Goal: Transaction & Acquisition: Purchase product/service

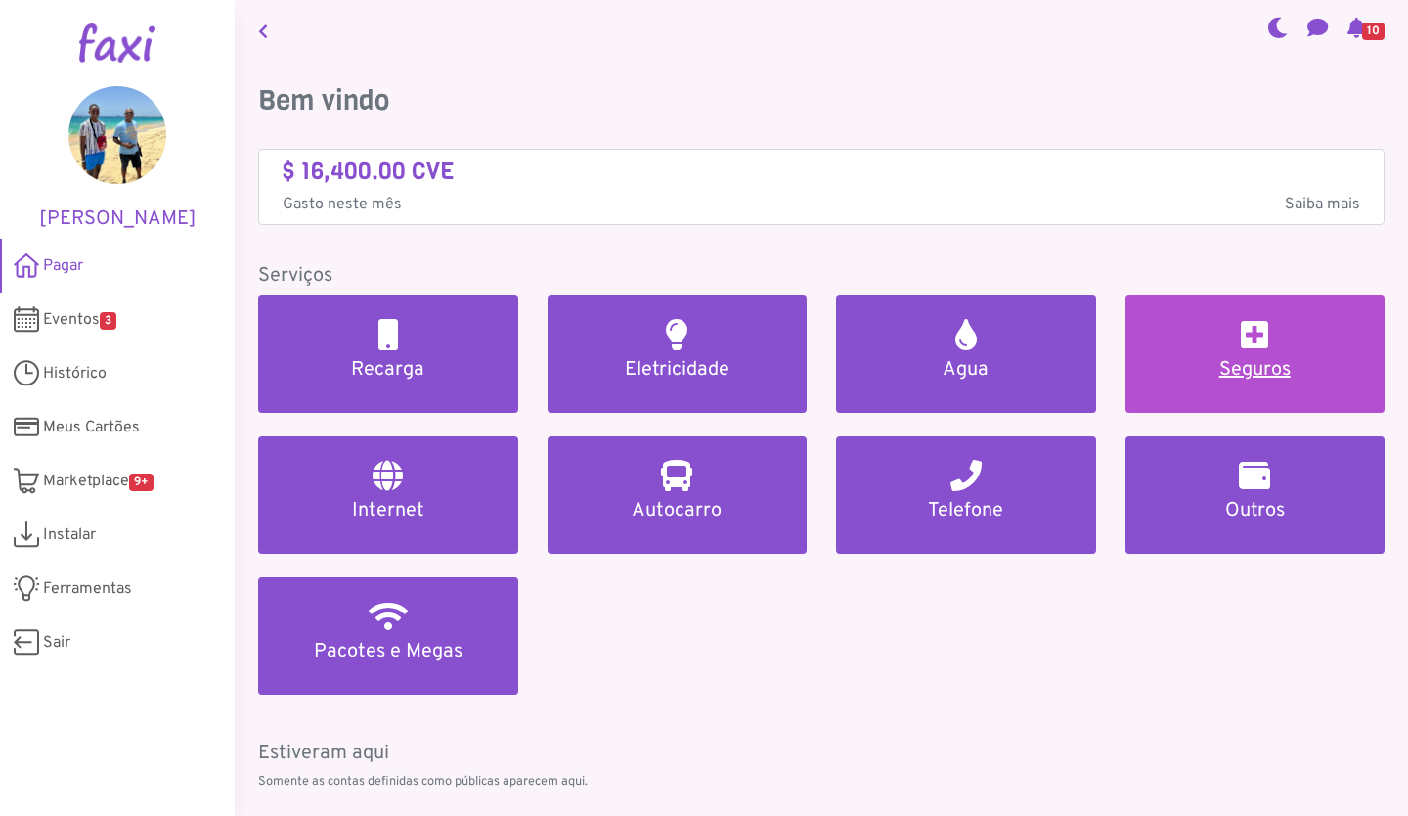
click at [1260, 367] on h5 "Seguros" at bounding box center [1255, 369] width 213 height 23
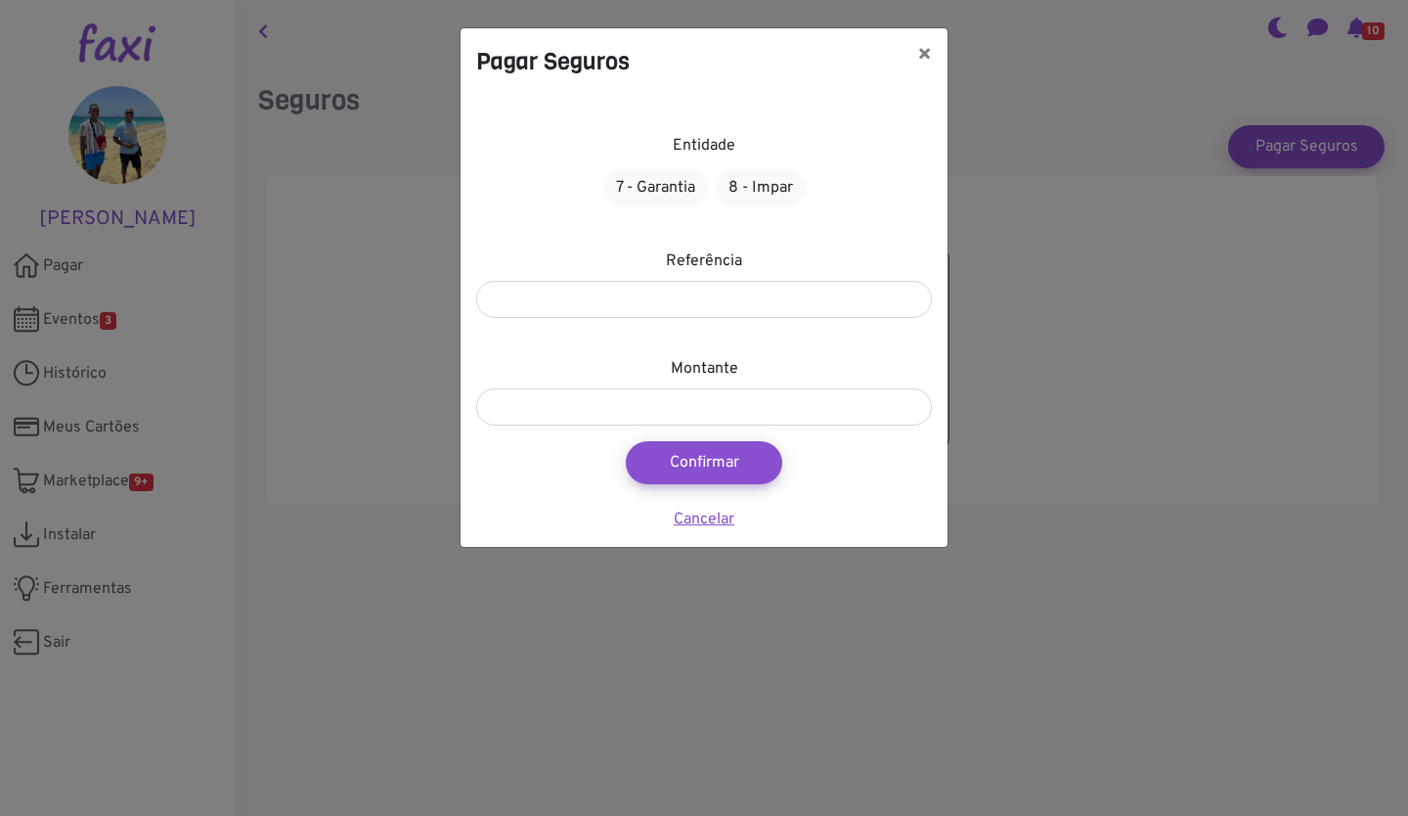
click at [694, 512] on link "Cancelar" at bounding box center [704, 520] width 61 height 20
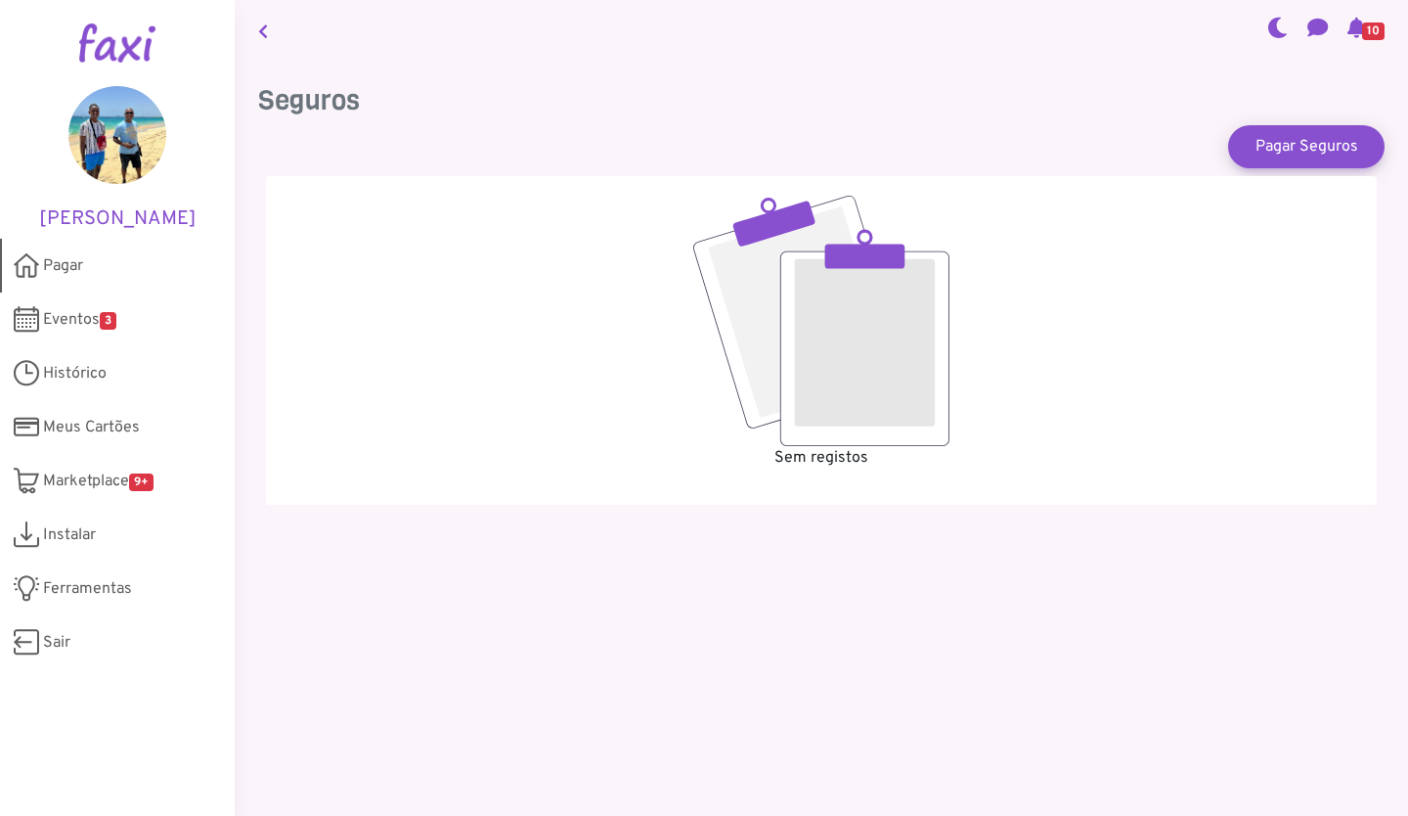
click at [47, 262] on span "Pagar" at bounding box center [63, 265] width 40 height 23
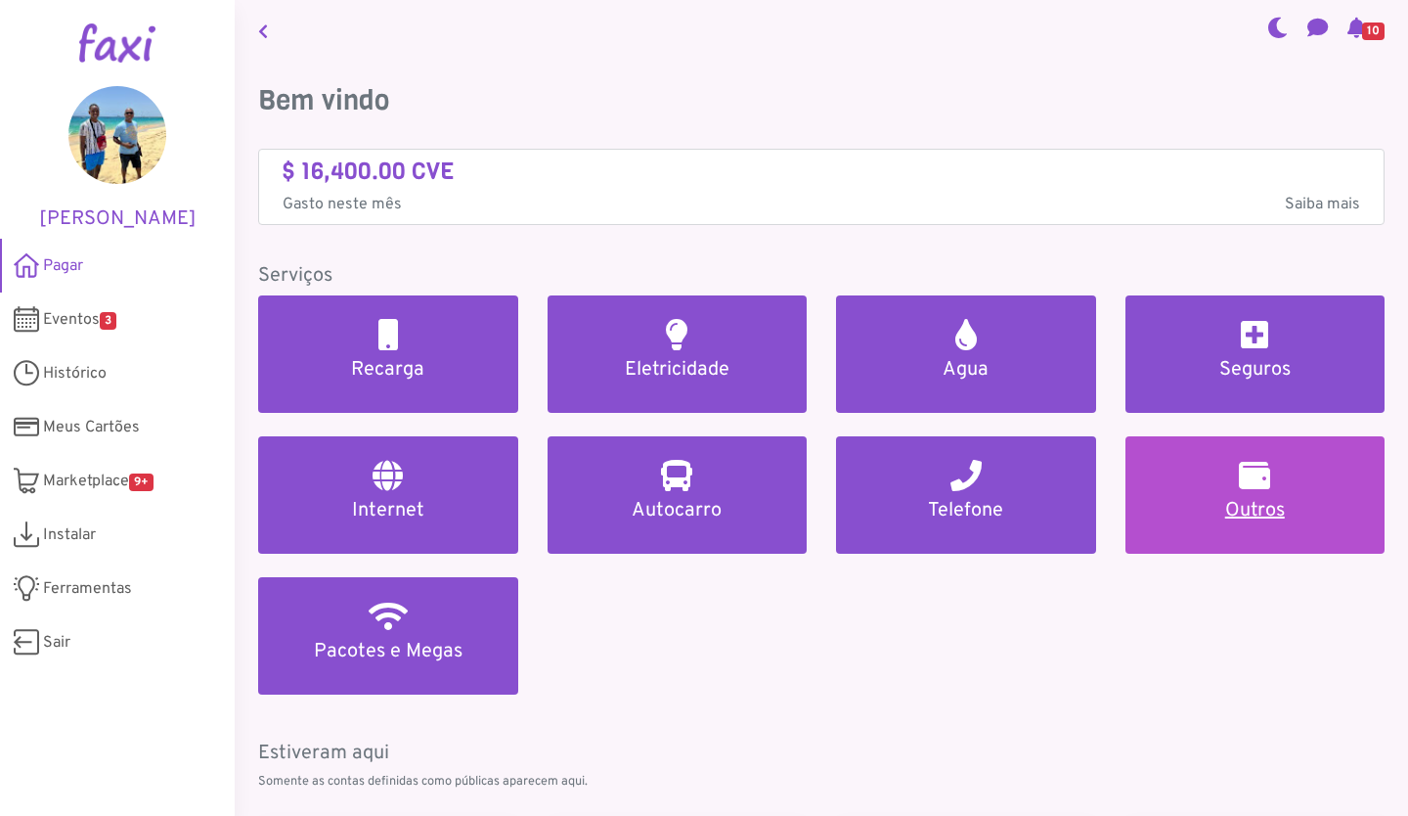
click at [1255, 493] on link "Outros" at bounding box center [1256, 494] width 260 height 117
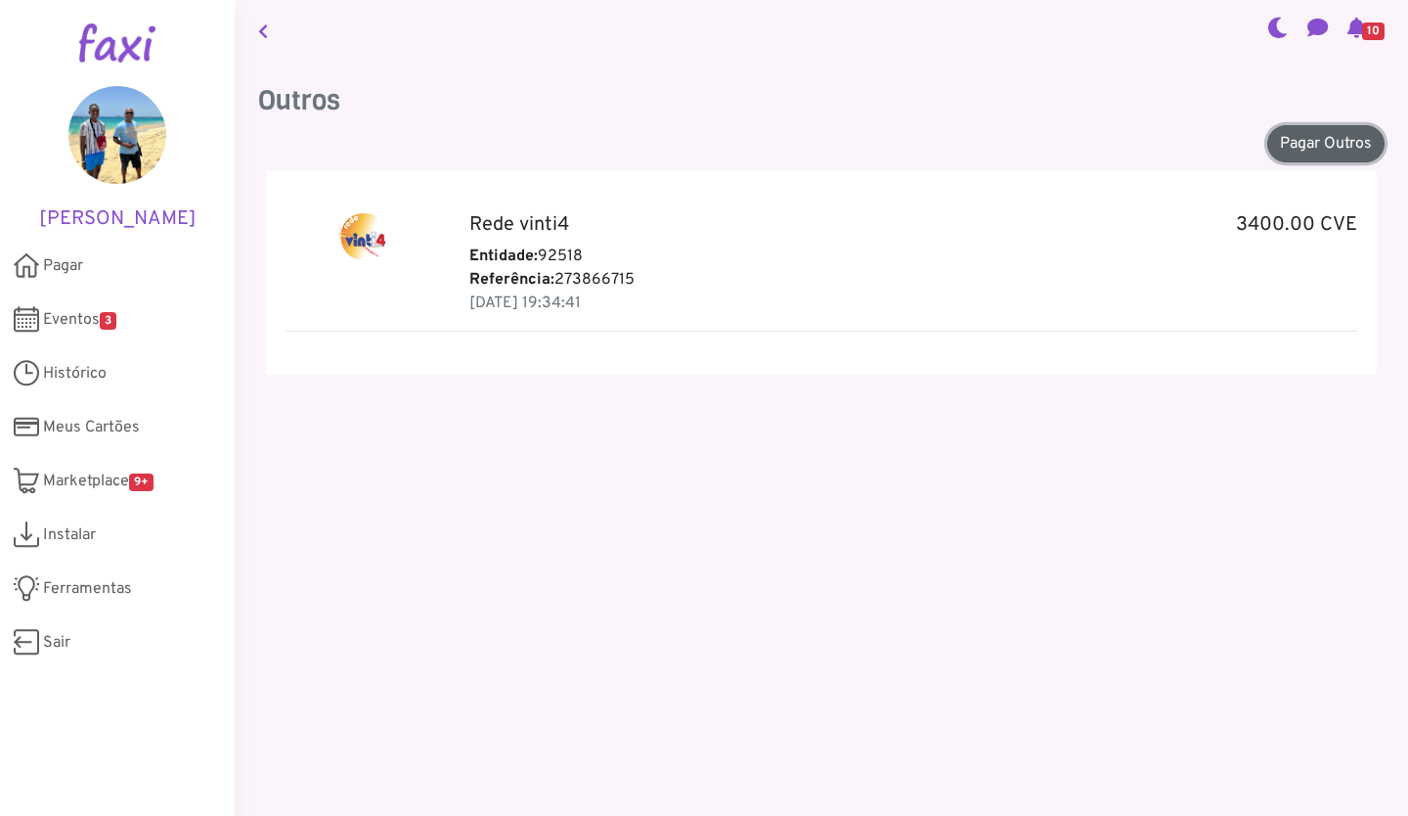
click at [1314, 135] on link "Pagar Outros" at bounding box center [1325, 143] width 117 height 37
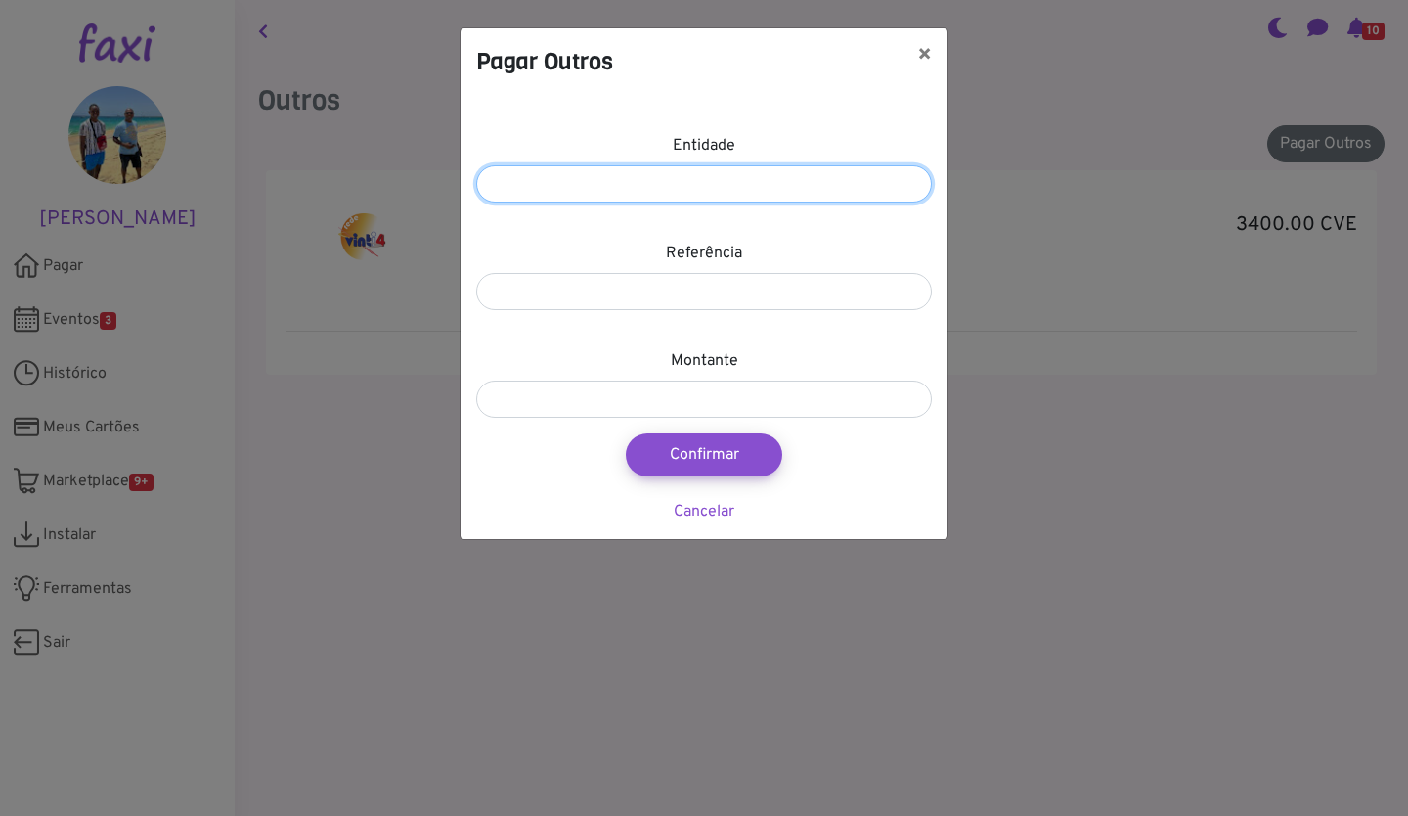
click at [546, 183] on input "number" at bounding box center [704, 183] width 456 height 37
type input "*****"
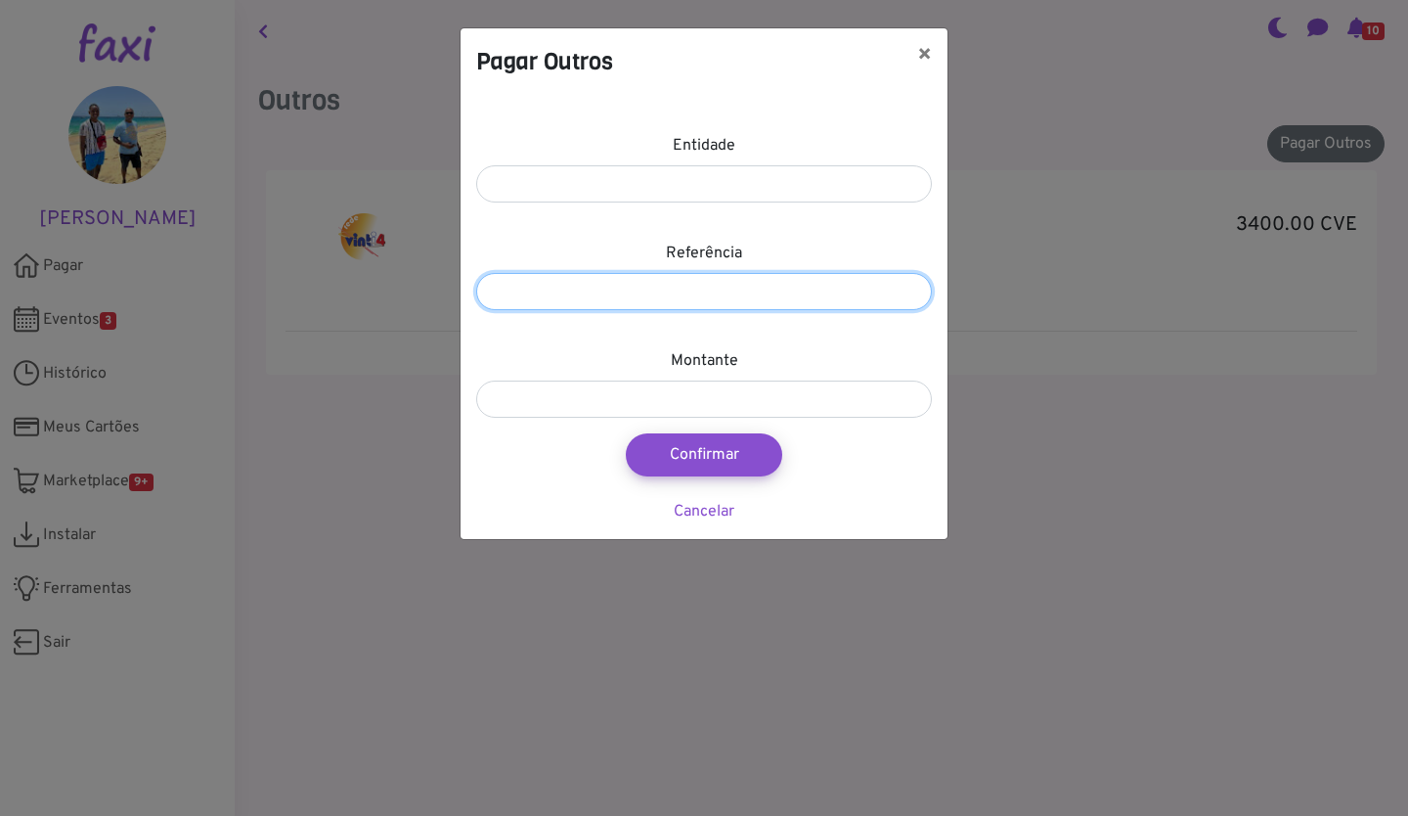
click at [533, 295] on input "number" at bounding box center [704, 291] width 456 height 37
type input "*********"
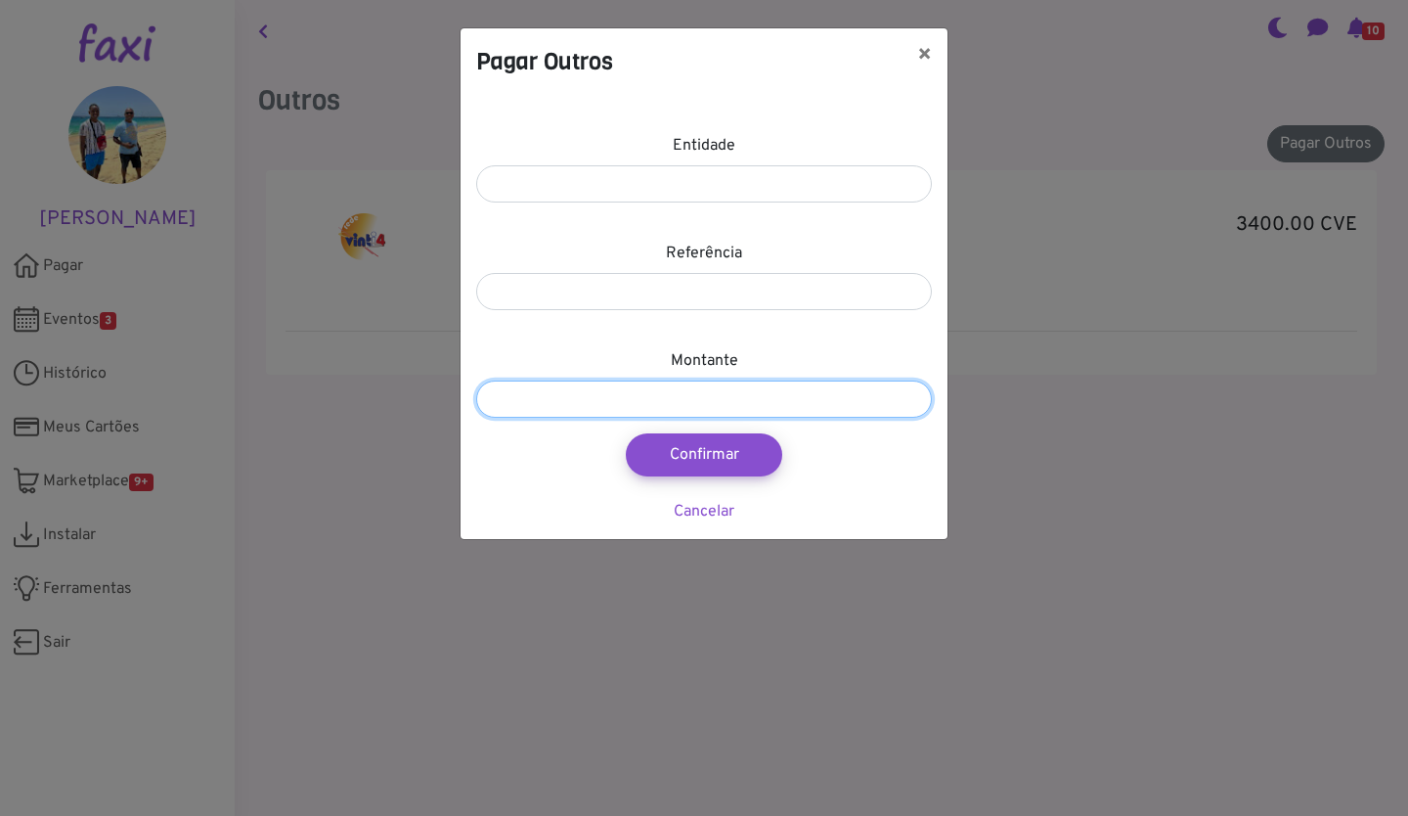
click at [635, 398] on input "number" at bounding box center [704, 398] width 456 height 37
type input "****"
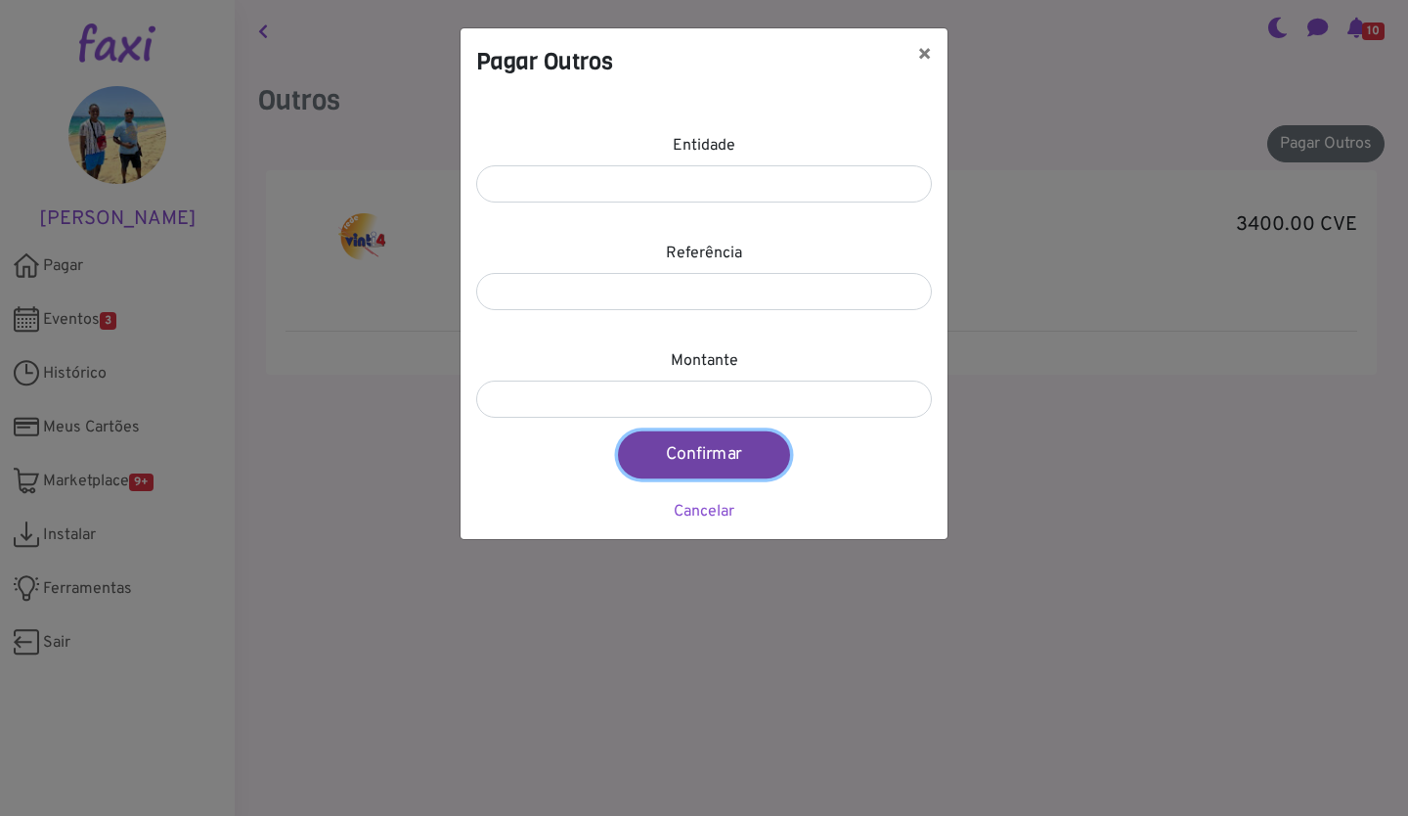
click at [689, 454] on button "Confirmar" at bounding box center [704, 454] width 172 height 47
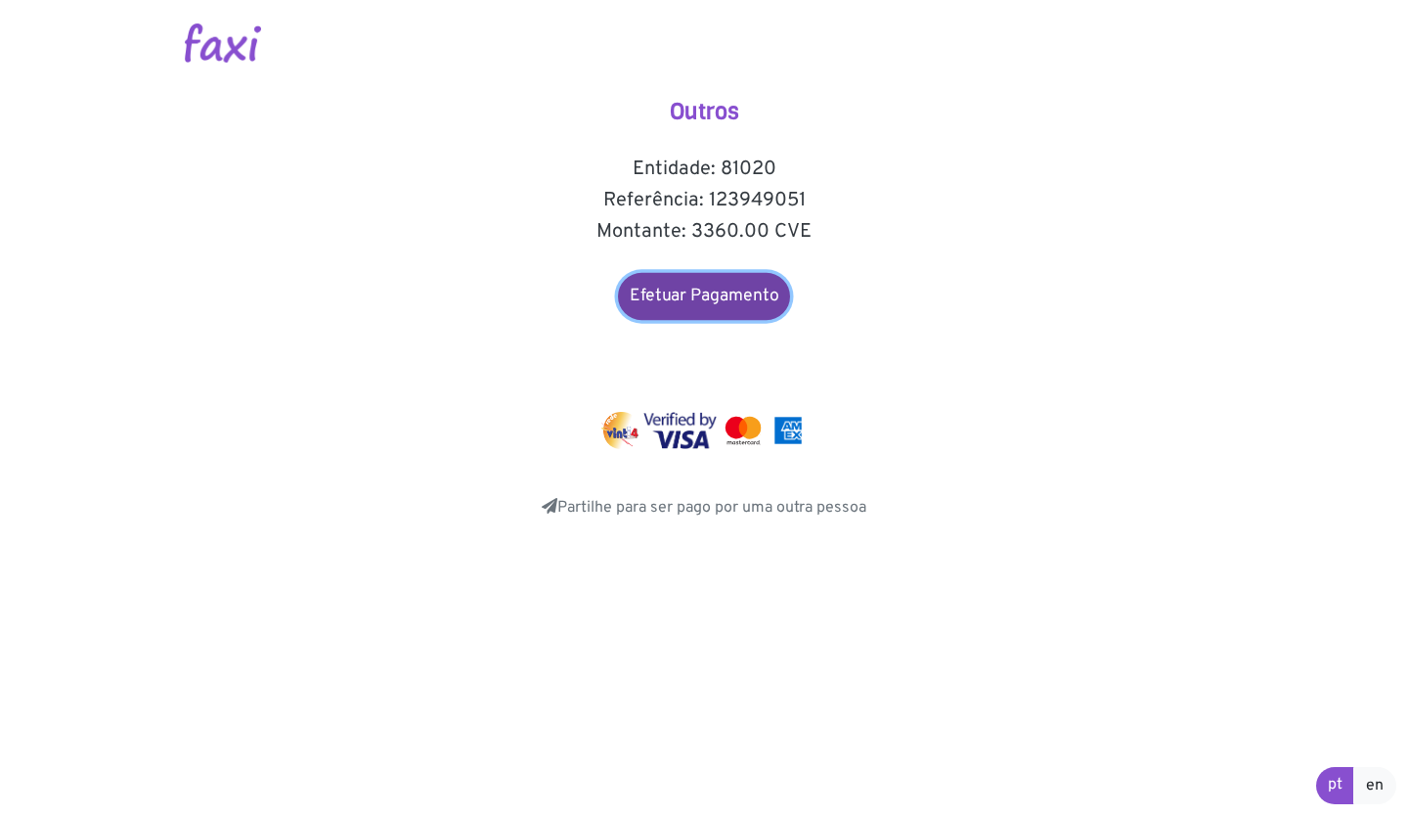
click at [718, 290] on link "Efetuar Pagamento" at bounding box center [704, 296] width 172 height 47
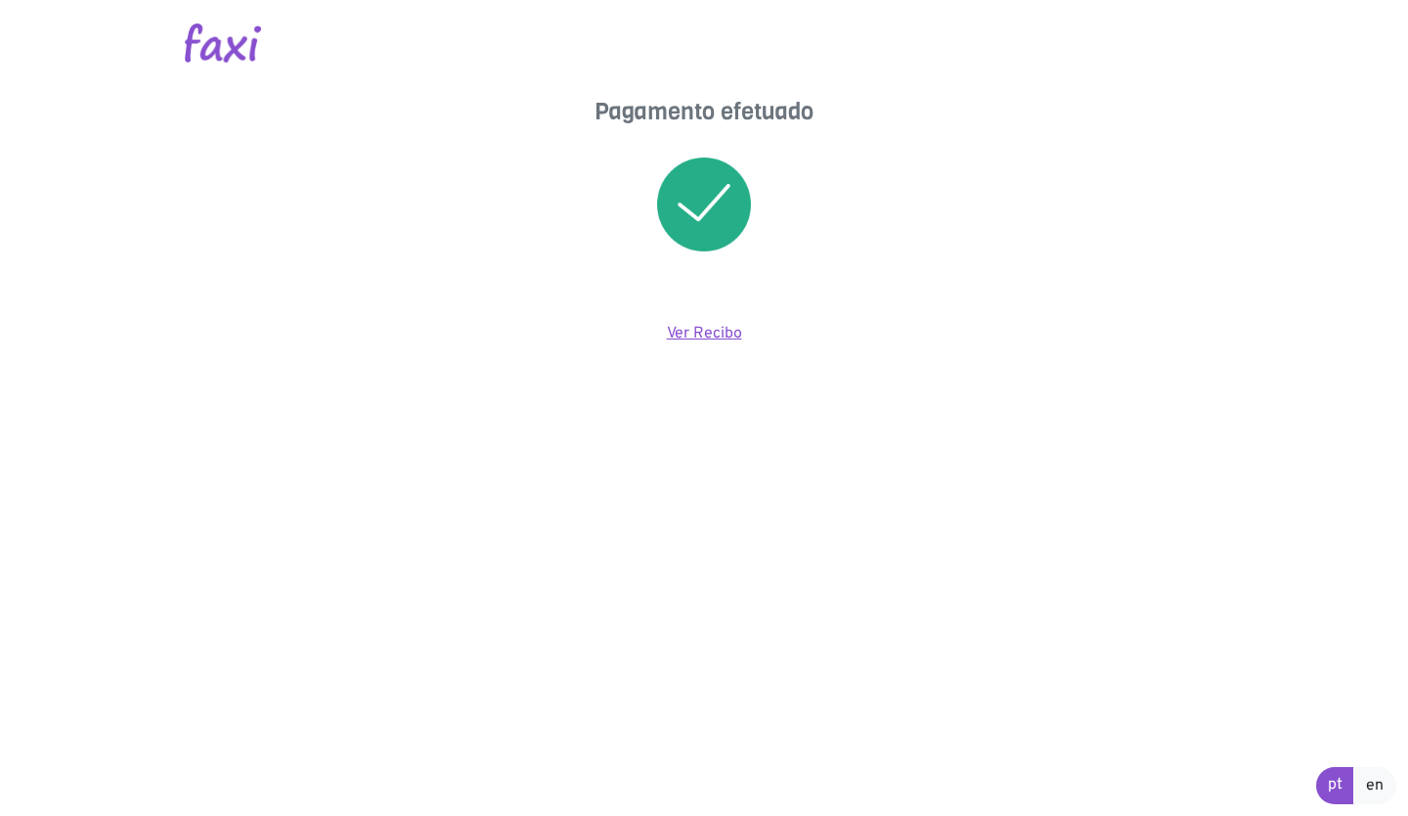
click at [697, 342] on link "Ver Recibo" at bounding box center [704, 334] width 75 height 20
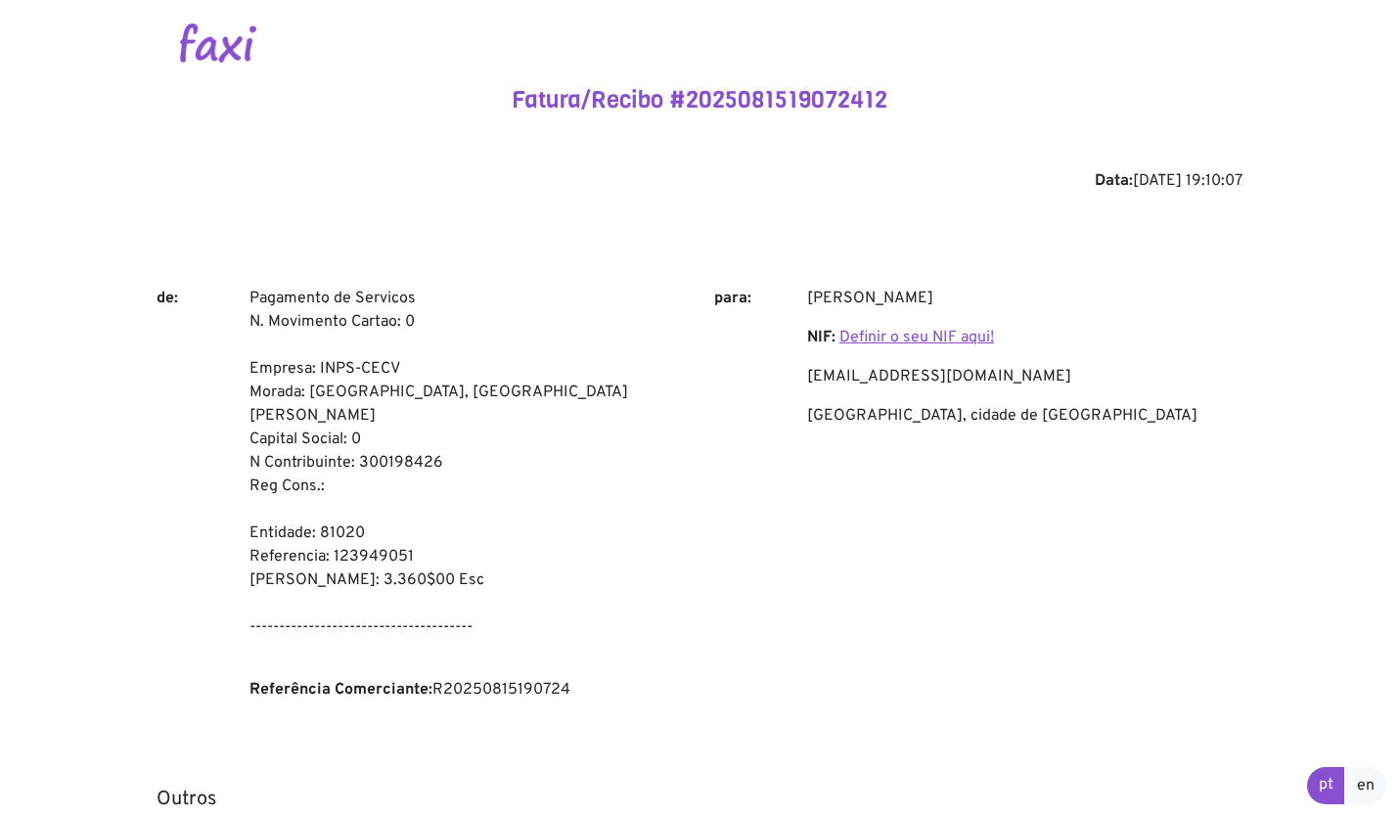
click at [914, 339] on link "Definir o seu NIF aqui!" at bounding box center [916, 338] width 155 height 20
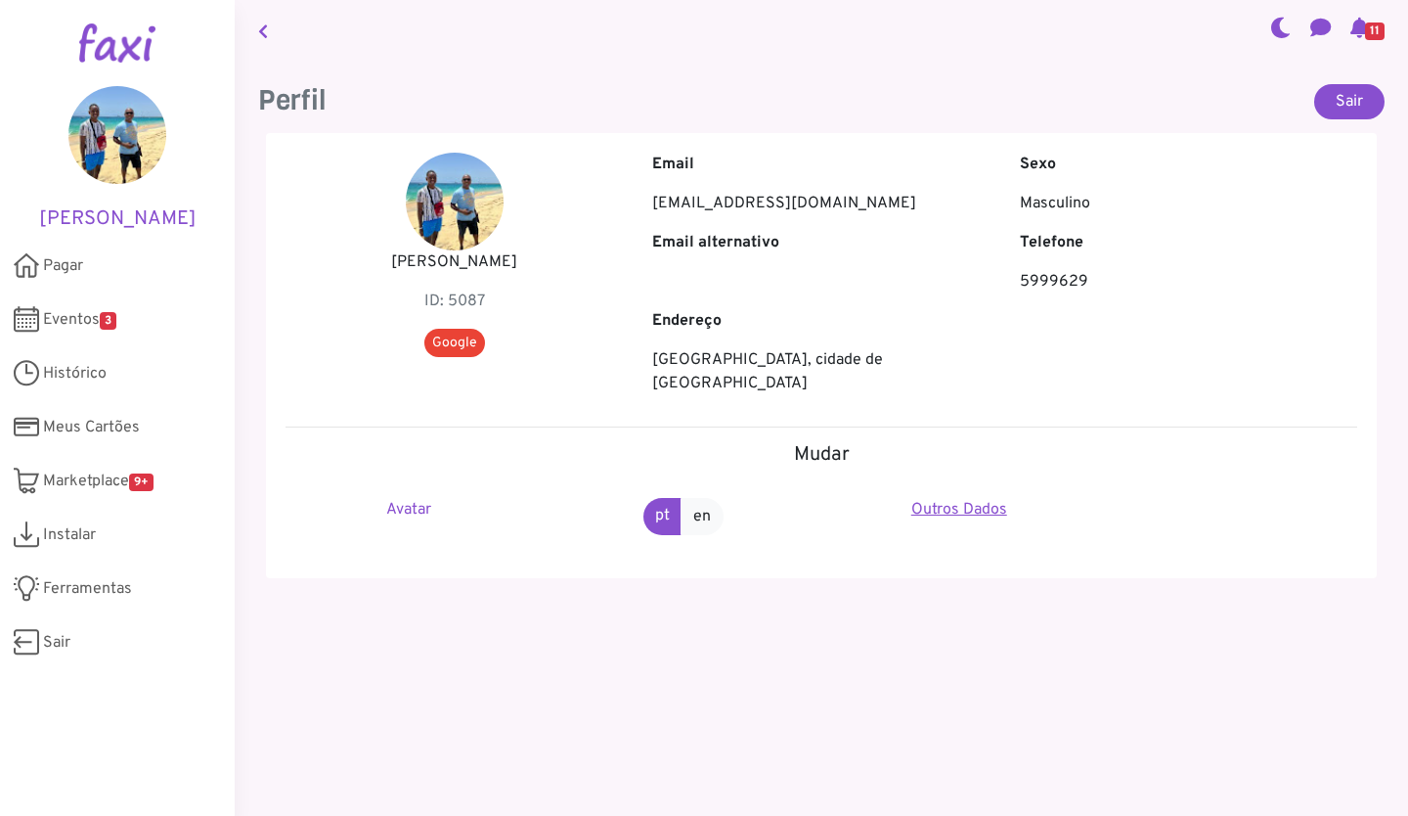
click at [926, 500] on link "Outros Dados" at bounding box center [959, 510] width 96 height 20
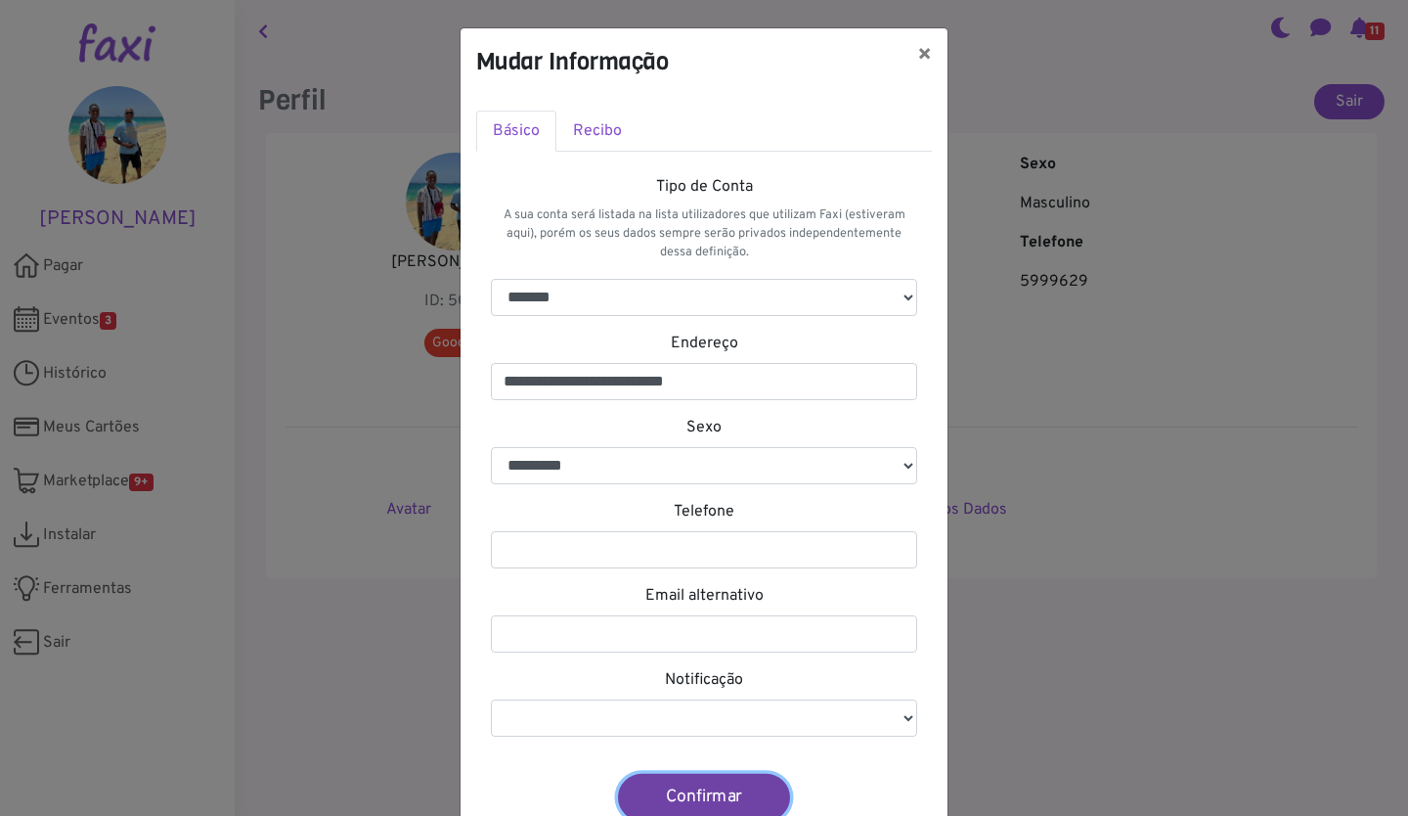
click at [695, 796] on button "Confirmar" at bounding box center [704, 796] width 172 height 47
select select
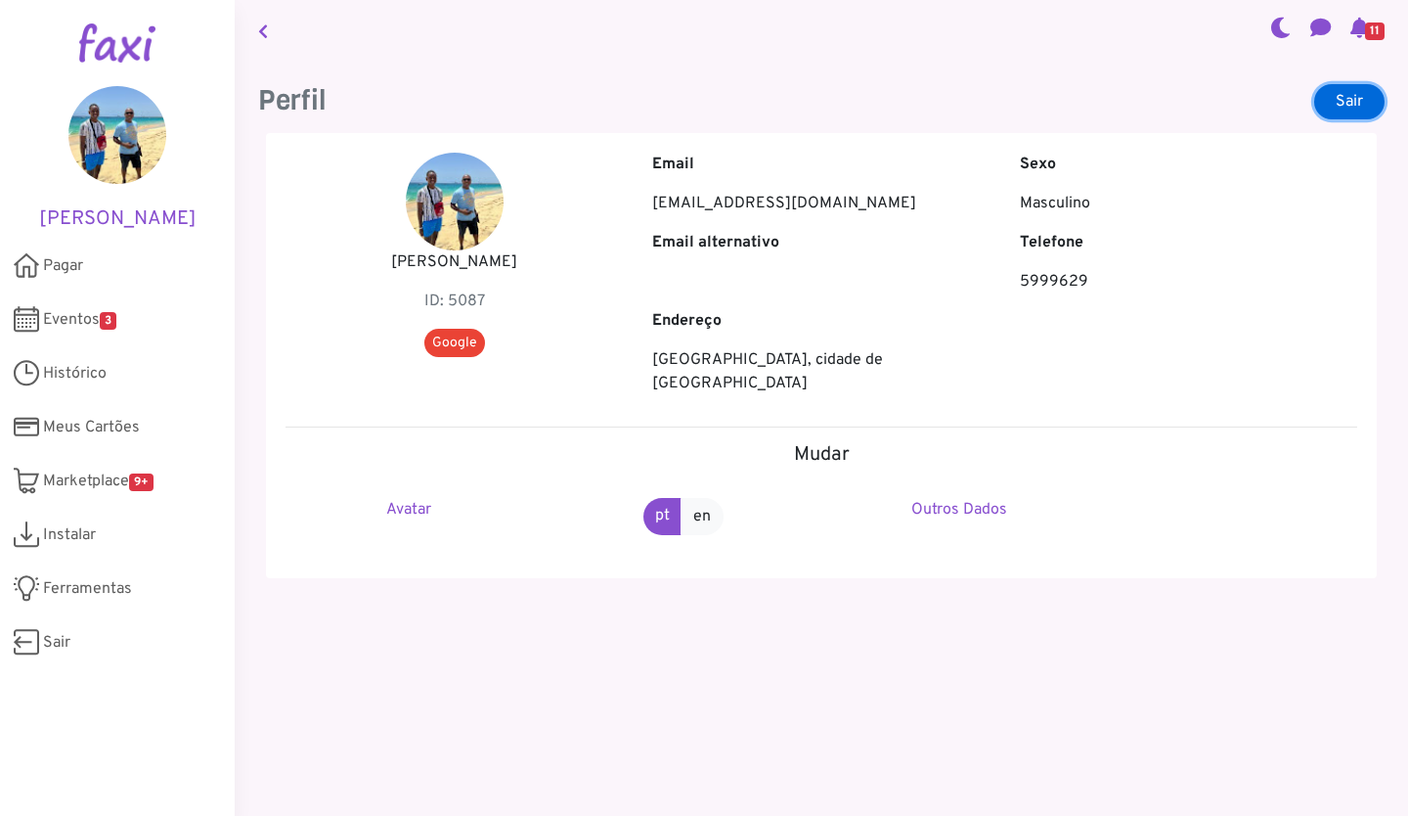
click at [1343, 100] on link "Sair" at bounding box center [1349, 101] width 70 height 35
